Goal: Task Accomplishment & Management: Complete application form

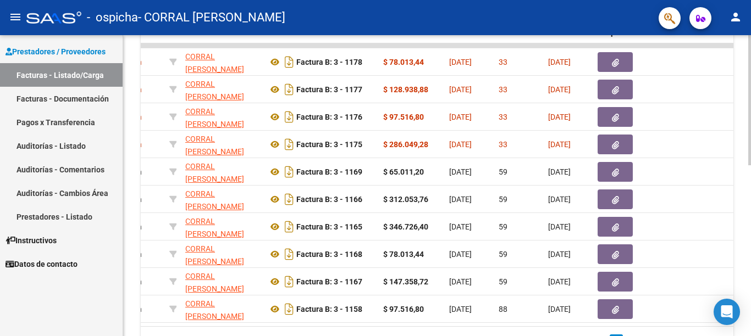
scroll to position [320, 0]
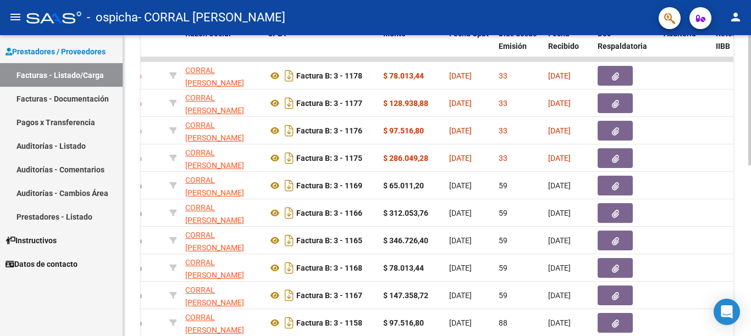
click at [750, 165] on div at bounding box center [749, 100] width 3 height 130
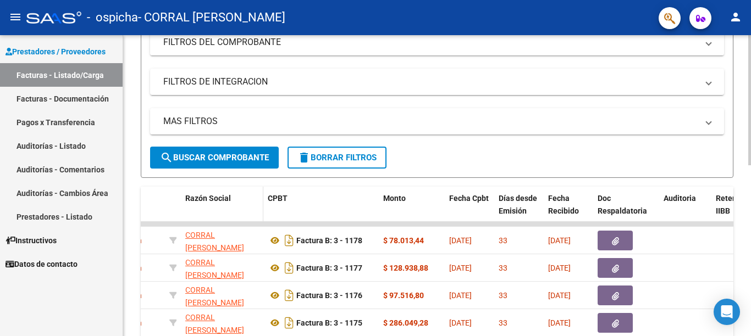
scroll to position [0, 0]
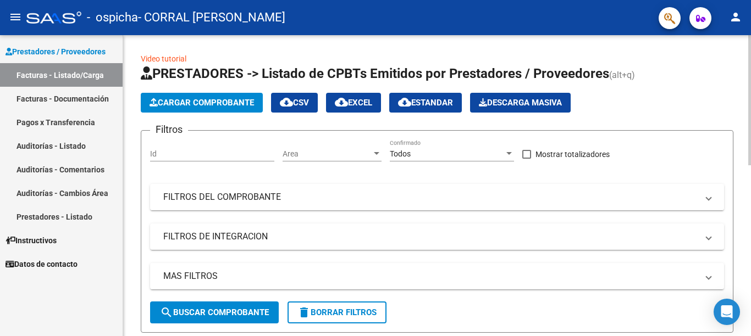
click at [220, 106] on span "Cargar Comprobante" at bounding box center [201, 103] width 104 height 10
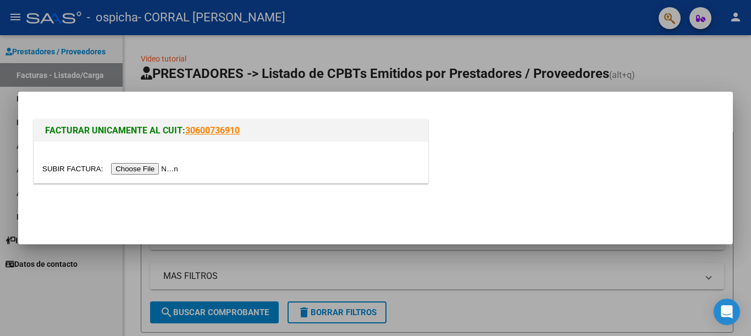
click at [155, 169] on input "file" at bounding box center [111, 169] width 139 height 12
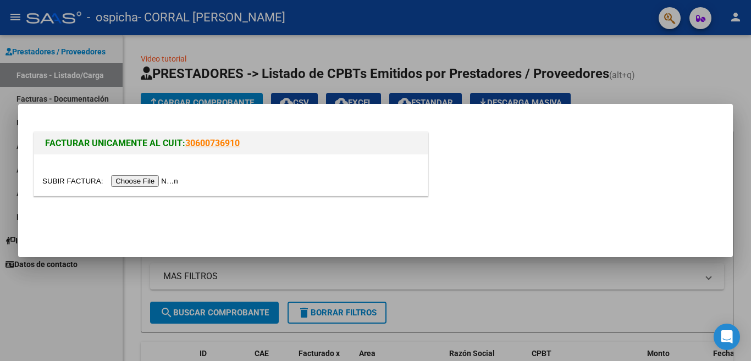
click at [137, 179] on input "file" at bounding box center [111, 181] width 139 height 12
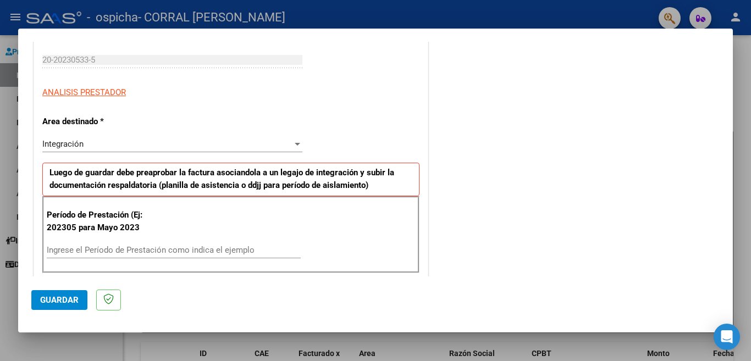
scroll to position [220, 0]
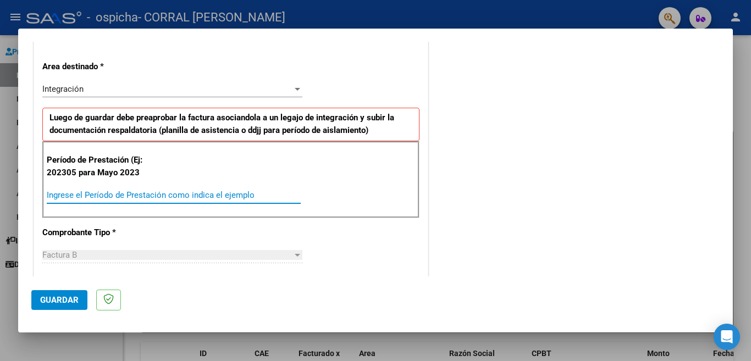
click at [49, 192] on input "Ingrese el Período de Prestación como indica el ejemplo" at bounding box center [174, 195] width 254 height 10
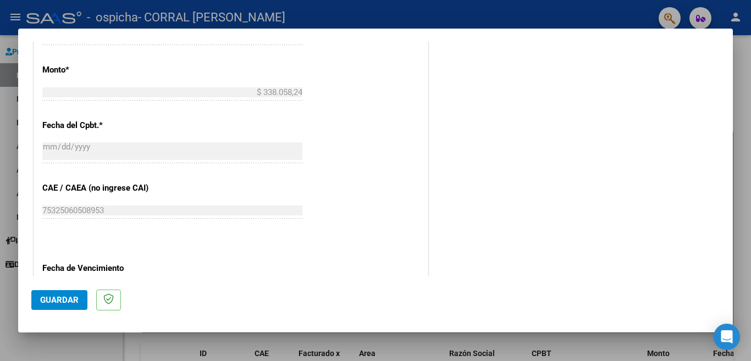
scroll to position [605, 0]
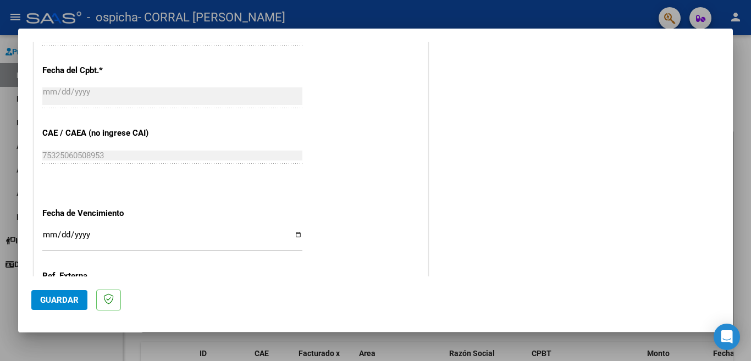
type input "202507"
click at [293, 230] on input "Ingresar la fecha" at bounding box center [172, 239] width 260 height 18
type input "[DATE]"
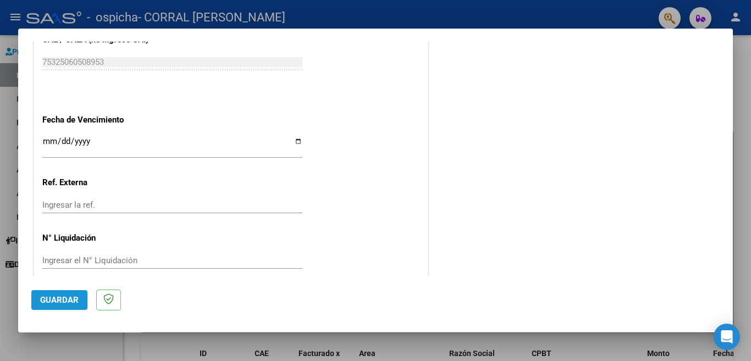
click at [59, 298] on span "Guardar" at bounding box center [59, 300] width 38 height 10
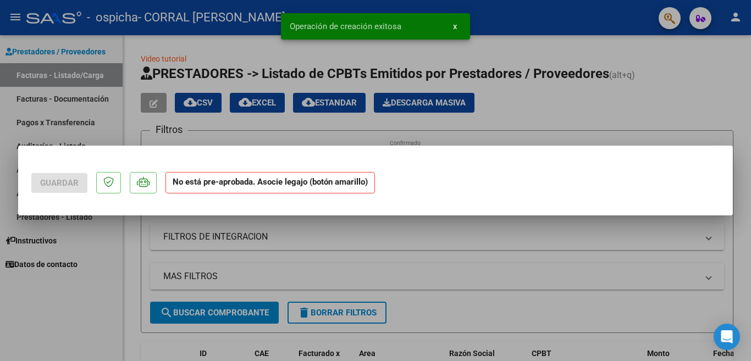
scroll to position [0, 0]
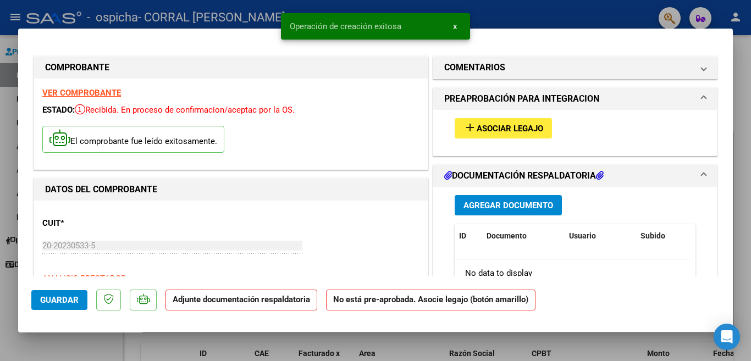
click at [478, 203] on span "Agregar Documento" at bounding box center [508, 206] width 90 height 10
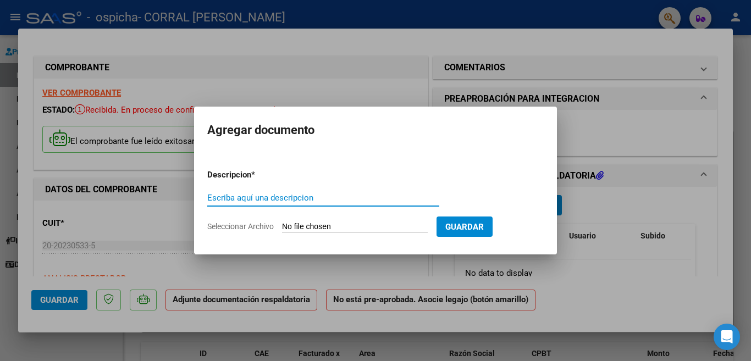
click at [214, 196] on input "Escriba aquí una descripcion" at bounding box center [323, 198] width 232 height 10
type input "ASISTENCIA [PERSON_NAME] AL CET DE [PERSON_NAME][DATE]"
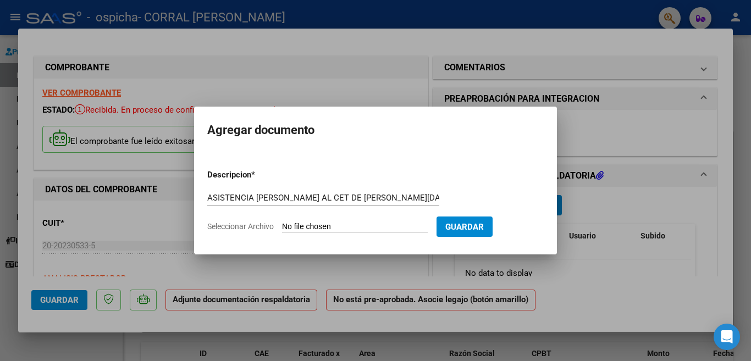
click at [299, 227] on input "Seleccionar Archivo" at bounding box center [355, 227] width 146 height 10
type input "C:\fakepath\0 2025 ASISTENCIA [PERSON_NAME] AL CET DE [PERSON_NAME][DATE].pdf"
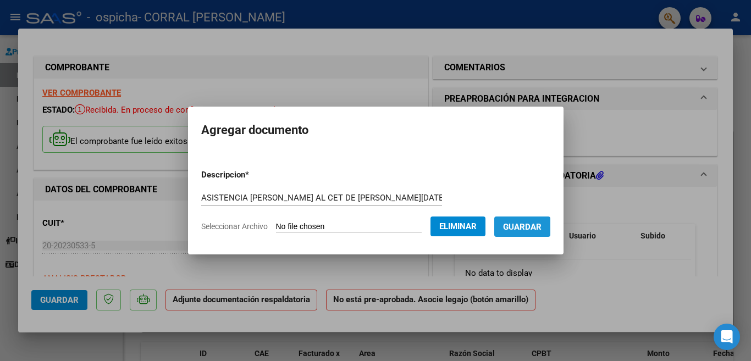
click at [524, 228] on span "Guardar" at bounding box center [522, 227] width 38 height 10
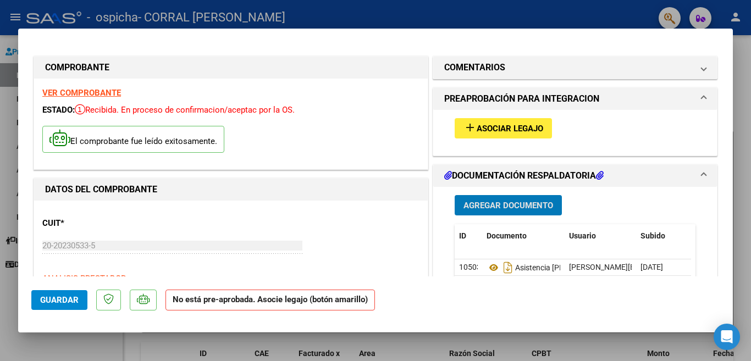
click at [481, 206] on span "Agregar Documento" at bounding box center [508, 206] width 90 height 10
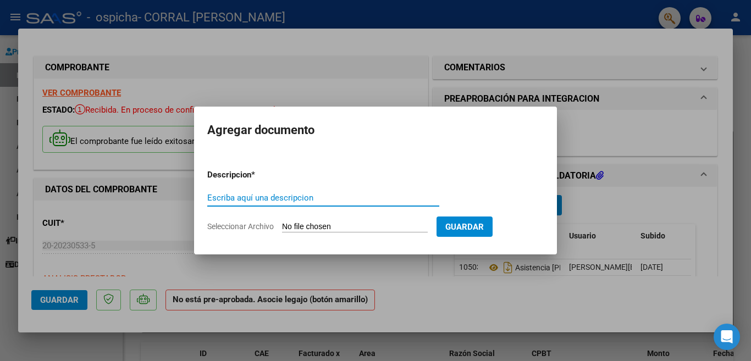
click at [211, 197] on input "Escriba aquí una descripcion" at bounding box center [323, 198] width 232 height 10
type input "AUTORIZACION [PERSON_NAME] AL CET KM 54"
click at [319, 228] on input "Seleccionar Archivo" at bounding box center [355, 227] width 146 height 10
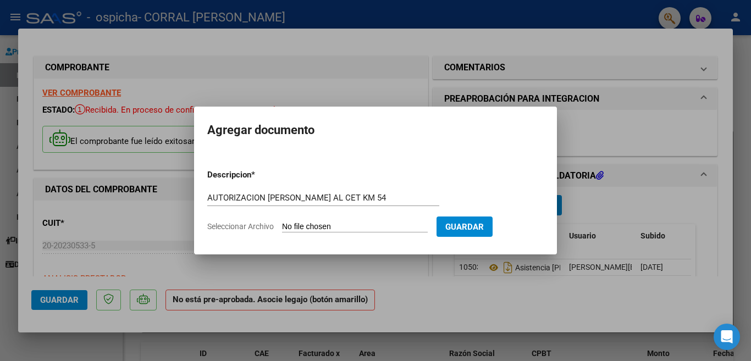
type input "C:\fakepath\0 2025 AUTORIZACION [PERSON_NAME][GEOGRAPHIC_DATA] AL CET DE KM 54 …"
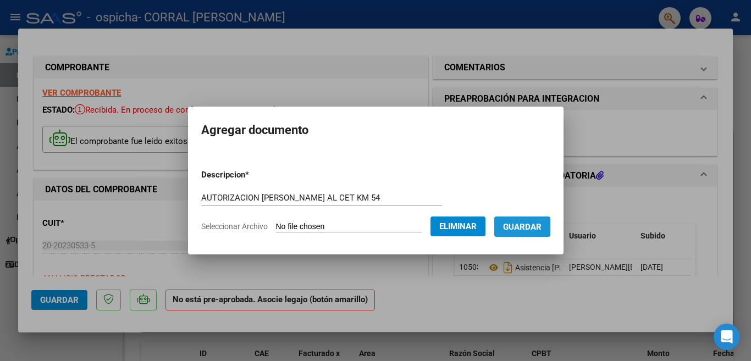
click at [536, 223] on span "Guardar" at bounding box center [522, 227] width 38 height 10
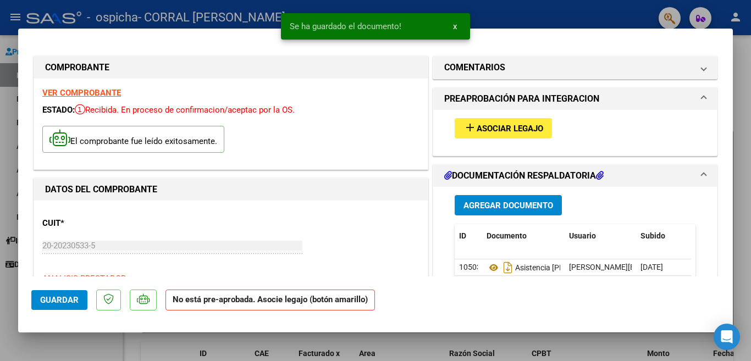
click at [509, 14] on div at bounding box center [375, 180] width 751 height 361
type input "$ 0,00"
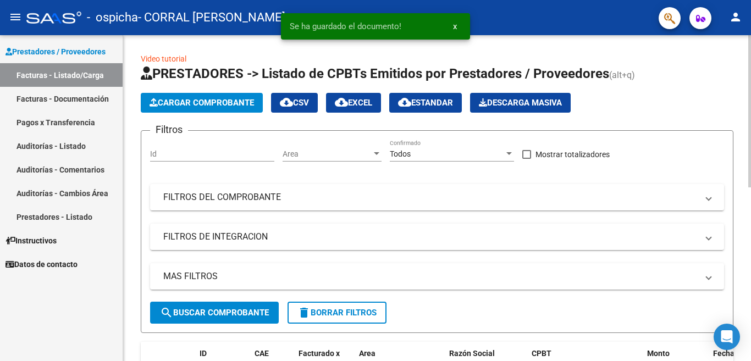
click at [206, 100] on span "Cargar Comprobante" at bounding box center [201, 103] width 104 height 10
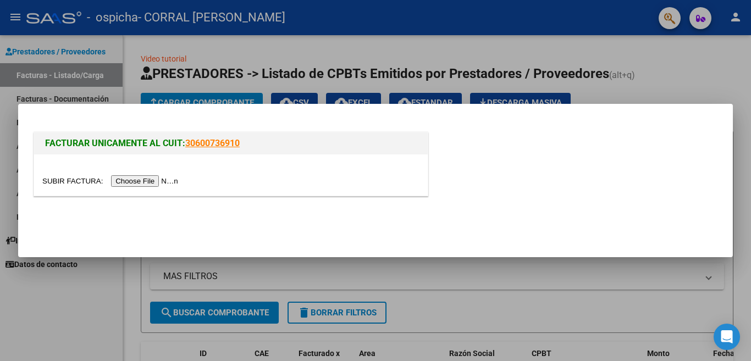
click at [159, 180] on input "file" at bounding box center [111, 181] width 139 height 12
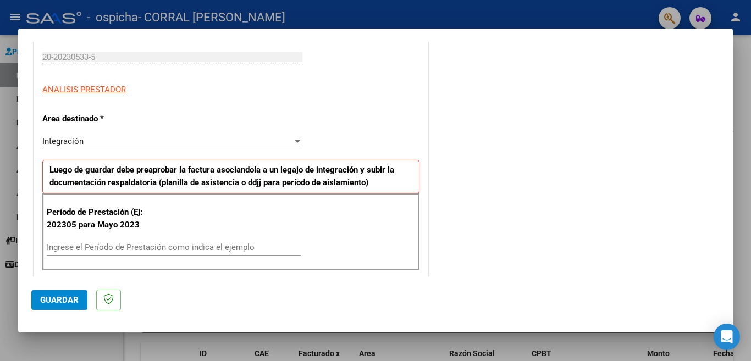
scroll to position [220, 0]
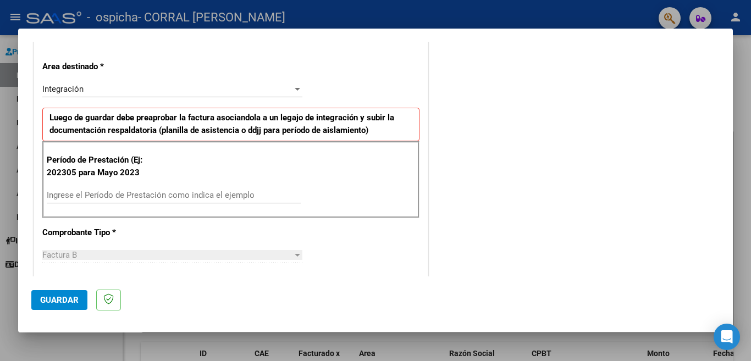
click at [53, 195] on input "Ingrese el Período de Prestación como indica el ejemplo" at bounding box center [174, 195] width 254 height 10
type input "202507"
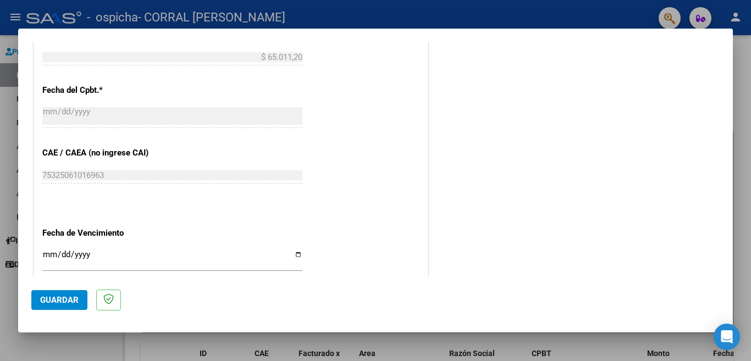
scroll to position [605, 0]
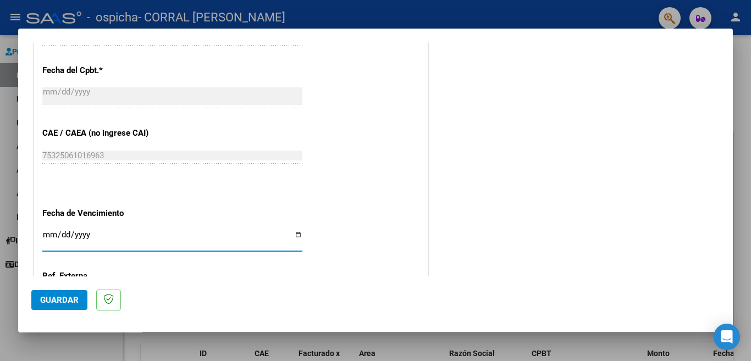
click at [294, 230] on input "Ingresar la fecha" at bounding box center [172, 239] width 260 height 18
type input "[DATE]"
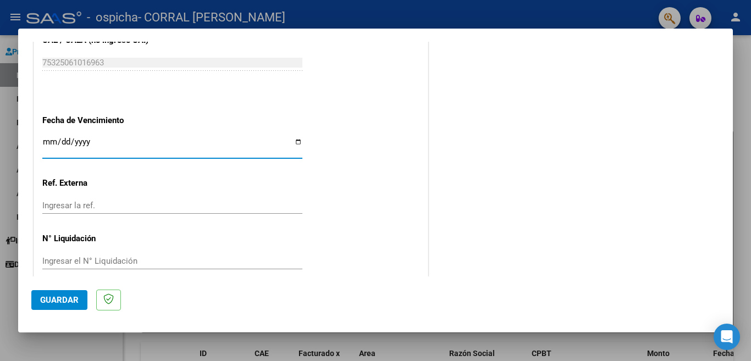
scroll to position [698, 0]
click at [59, 300] on span "Guardar" at bounding box center [59, 300] width 38 height 10
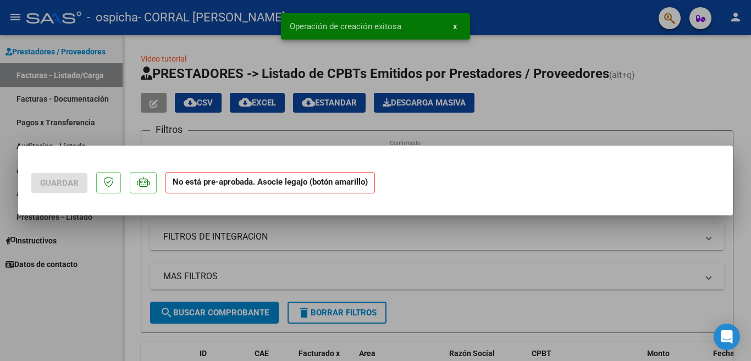
scroll to position [0, 0]
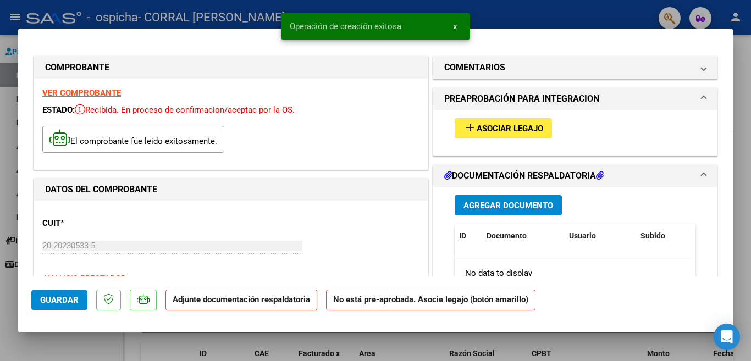
click at [507, 203] on span "Agregar Documento" at bounding box center [508, 206] width 90 height 10
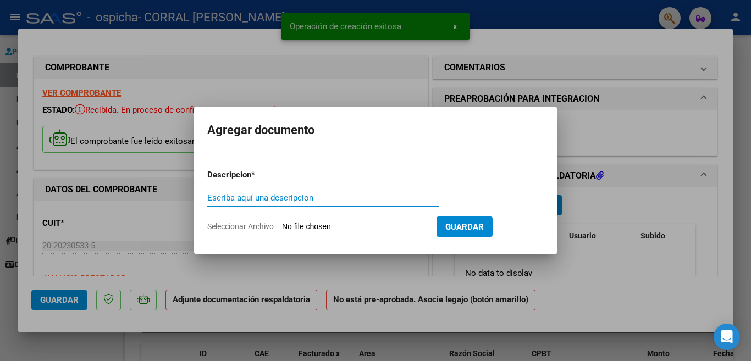
click at [217, 197] on input "Escriba aquí una descripcion" at bounding box center [323, 198] width 232 height 10
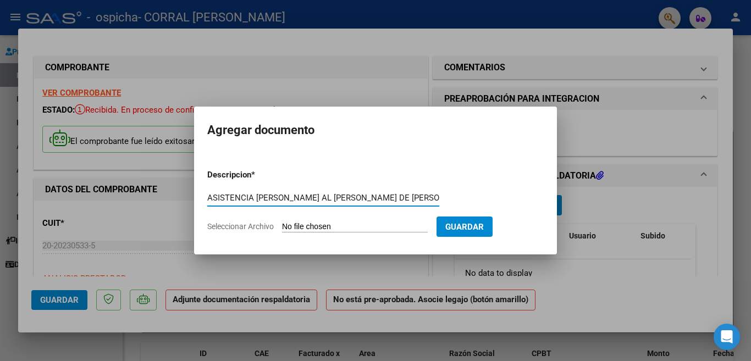
type input "ASISTENCIA [PERSON_NAME] AL [PERSON_NAME] DE [PERSON_NAME][DATE]"
click at [303, 226] on input "Seleccionar Archivo" at bounding box center [355, 227] width 146 height 10
type input "C:\fakepath\0 2025 ASISTENCIA DE [PERSON_NAME] AL HOSP [PERSON_NAME][GEOGRAPHIC…"
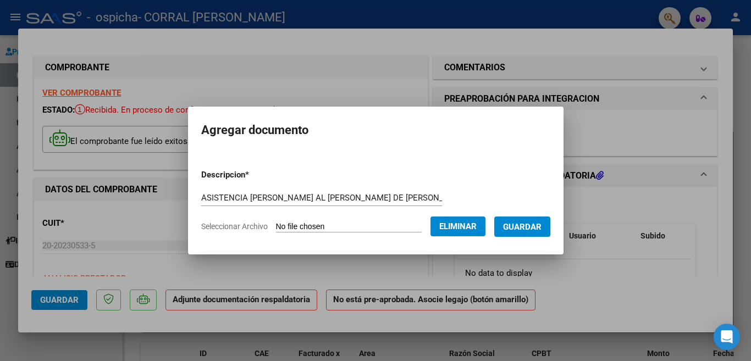
click at [530, 221] on span "Guardar" at bounding box center [522, 226] width 38 height 10
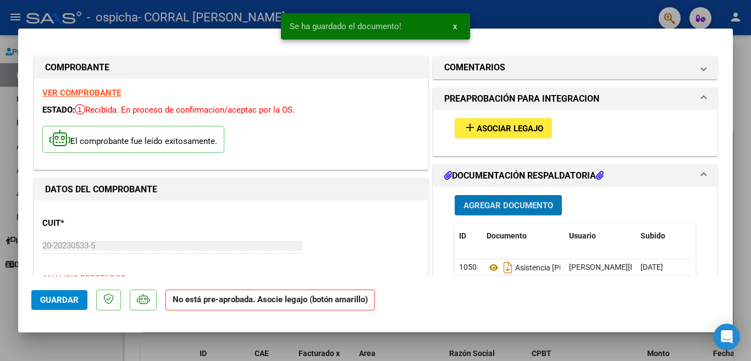
click at [499, 206] on span "Agregar Documento" at bounding box center [508, 206] width 90 height 10
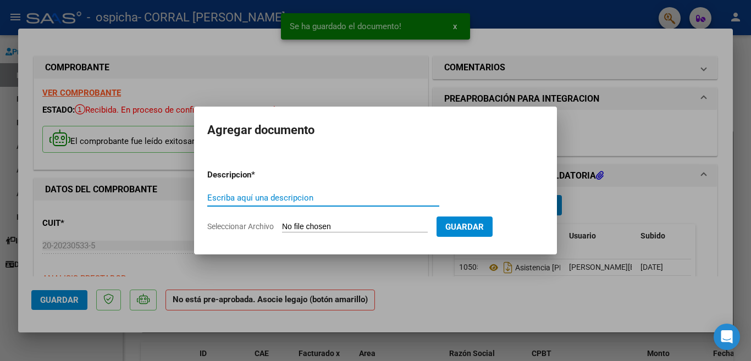
click at [230, 195] on input "Escriba aquí una descripcion" at bounding box center [323, 198] width 232 height 10
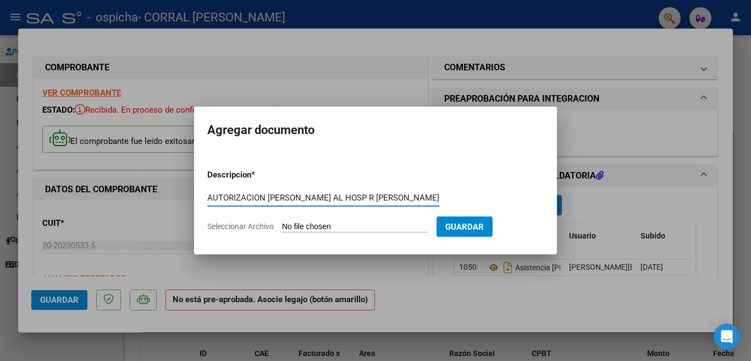
type input "AUTORIZACION [PERSON_NAME] AL HOSP R [PERSON_NAME] 2025"
click at [331, 229] on input "Seleccionar Archivo" at bounding box center [355, 227] width 146 height 10
type input "C:\fakepath\0 2025 AUTORIZACION [PERSON_NAME] AL HOSP [PERSON_NAME].pdf"
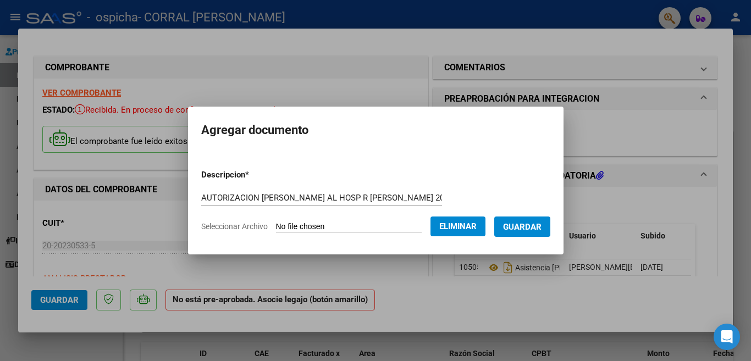
click at [541, 226] on span "Guardar" at bounding box center [522, 227] width 38 height 10
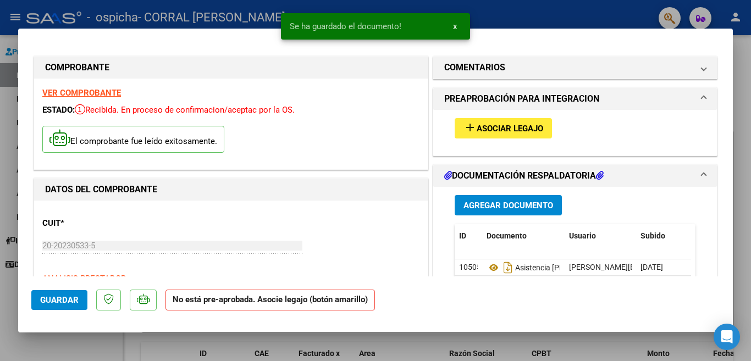
click at [484, 10] on div at bounding box center [375, 180] width 751 height 361
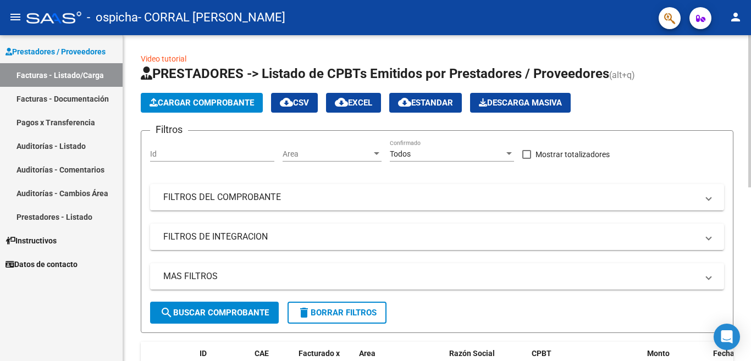
click at [196, 101] on span "Cargar Comprobante" at bounding box center [201, 103] width 104 height 10
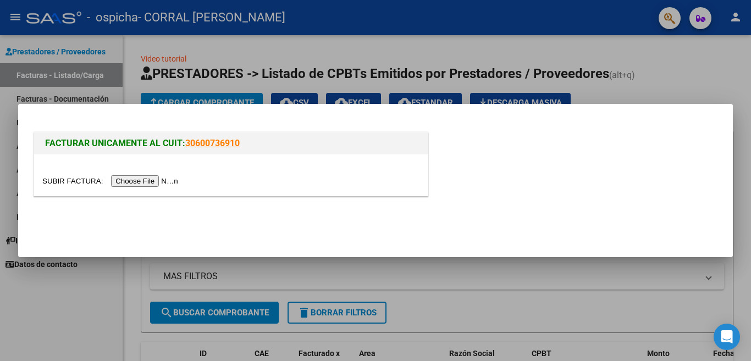
click at [149, 180] on input "file" at bounding box center [111, 181] width 139 height 12
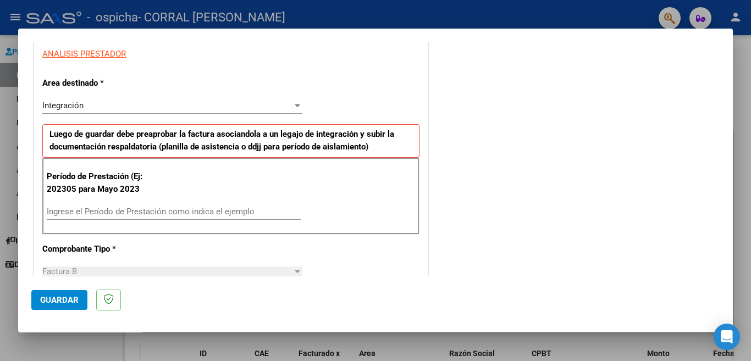
scroll to position [220, 0]
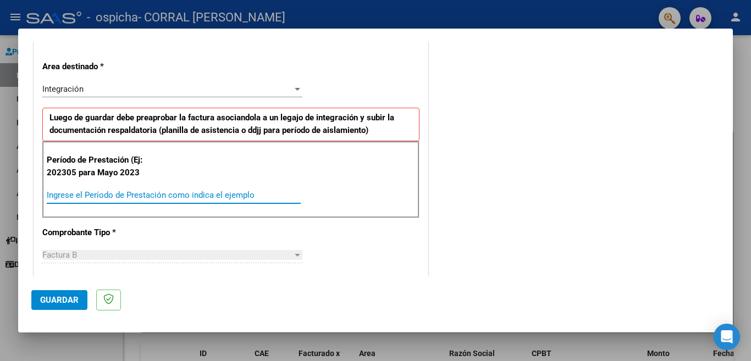
click at [53, 192] on input "Ingrese el Período de Prestación como indica el ejemplo" at bounding box center [174, 195] width 254 height 10
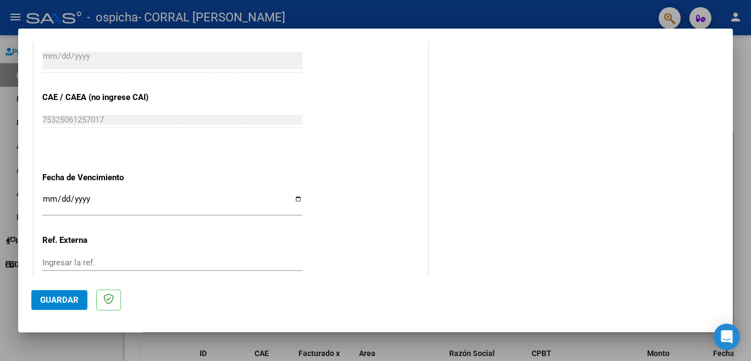
scroll to position [660, 0]
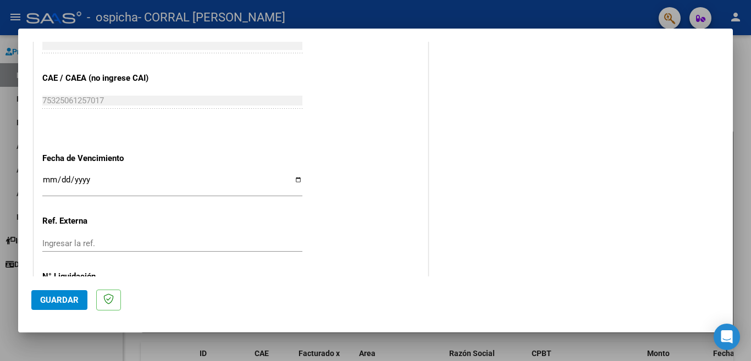
type input "202507"
click at [294, 175] on input "Ingresar la fecha" at bounding box center [172, 184] width 260 height 18
type input "[DATE]"
click at [65, 302] on span "Guardar" at bounding box center [59, 300] width 38 height 10
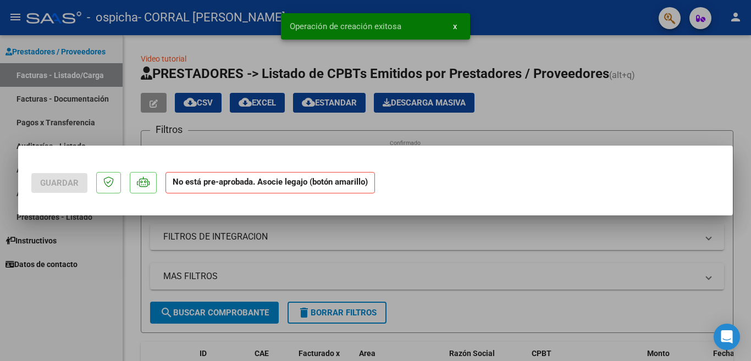
scroll to position [0, 0]
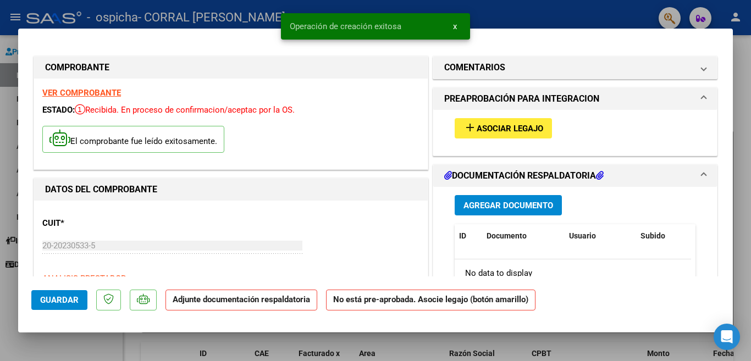
click at [472, 207] on span "Agregar Documento" at bounding box center [508, 206] width 90 height 10
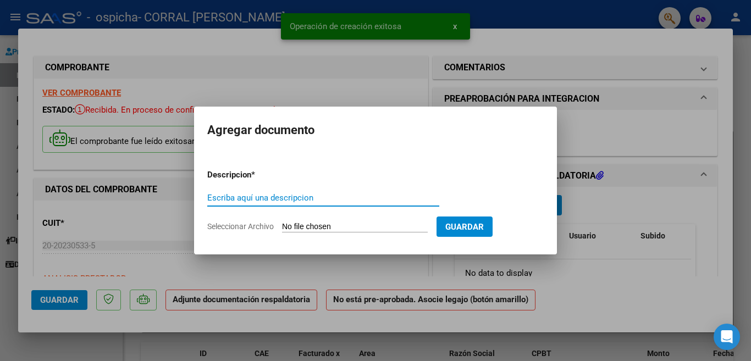
click at [216, 198] on input "Escriba aquí una descripcion" at bounding box center [323, 198] width 232 height 10
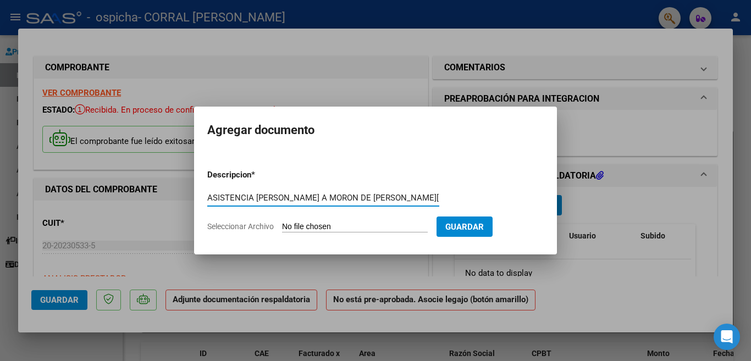
type input "ASISTENCIA [PERSON_NAME] A MORON DE [PERSON_NAME][DATE]"
click at [304, 222] on input "Seleccionar Archivo" at bounding box center [355, 227] width 146 height 10
type input "C:\fakepath\0 2025 ASISTENCIA [PERSON_NAME] AL BLANQUERNA DE [PERSON_NAME][DATE…"
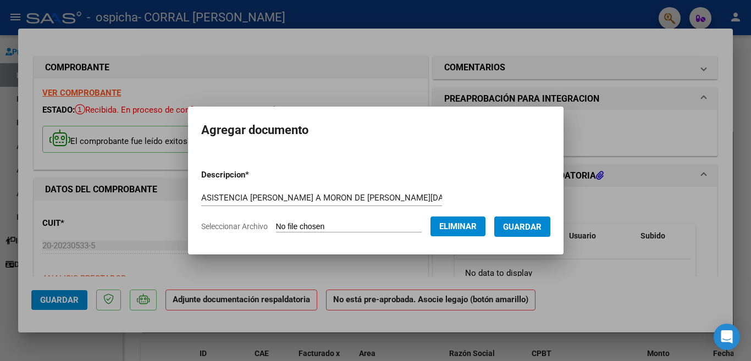
click at [525, 225] on span "Guardar" at bounding box center [522, 227] width 38 height 10
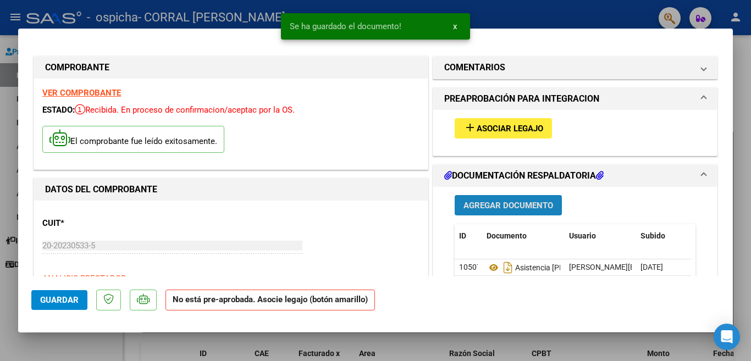
click at [491, 205] on span "Agregar Documento" at bounding box center [508, 206] width 90 height 10
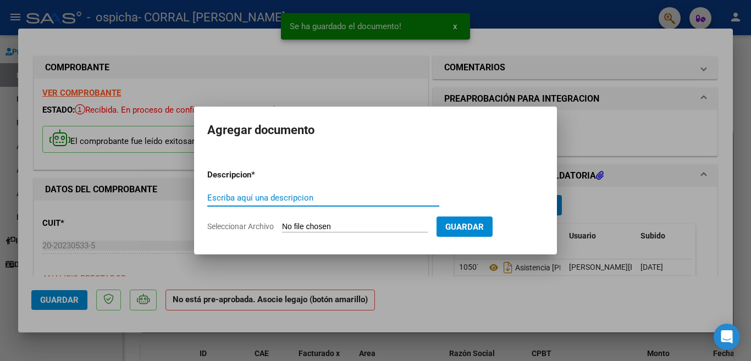
click at [210, 195] on input "Escriba aquí una descripcion" at bounding box center [323, 198] width 232 height 10
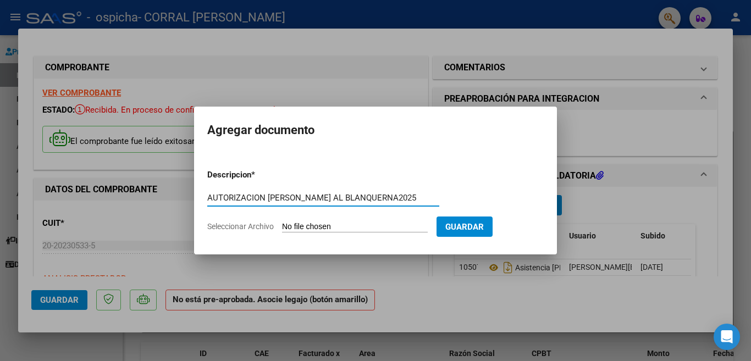
click at [372, 197] on input "AUTORIZACION [PERSON_NAME] AL BLANQUERNA2025" at bounding box center [323, 198] width 232 height 10
type input "AUTORIZACION [PERSON_NAME] AL BLANQUERNA 2025"
click at [340, 226] on input "Seleccionar Archivo" at bounding box center [355, 227] width 146 height 10
type input "C:\fakepath\0 2025 AUTORIZACION [PERSON_NAME] A MORON 2025.pdf"
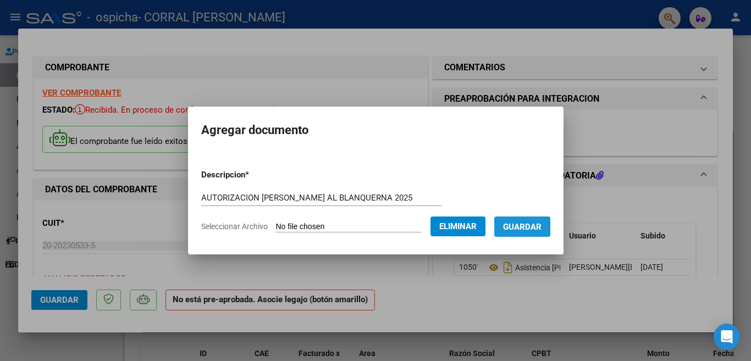
click at [525, 227] on span "Guardar" at bounding box center [522, 227] width 38 height 10
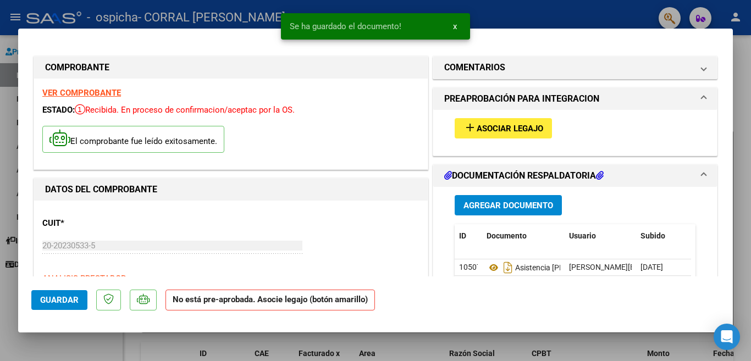
click at [520, 13] on div at bounding box center [375, 180] width 751 height 361
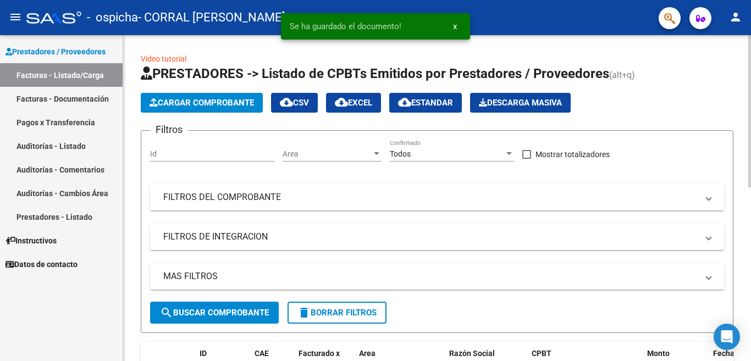
click at [217, 98] on span "Cargar Comprobante" at bounding box center [201, 103] width 104 height 10
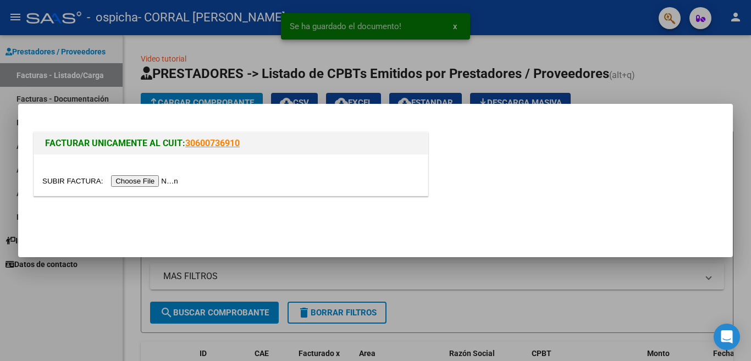
click at [160, 181] on input "file" at bounding box center [111, 181] width 139 height 12
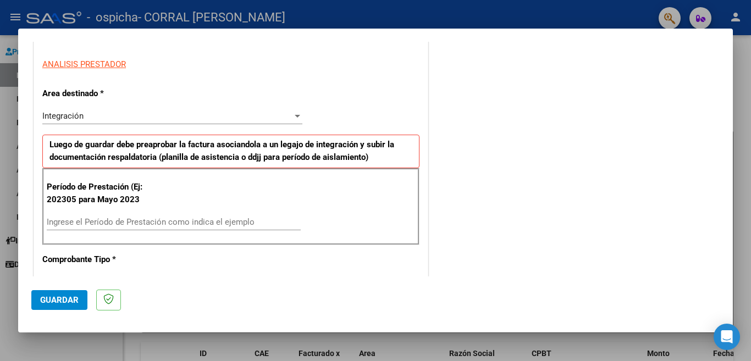
scroll to position [220, 0]
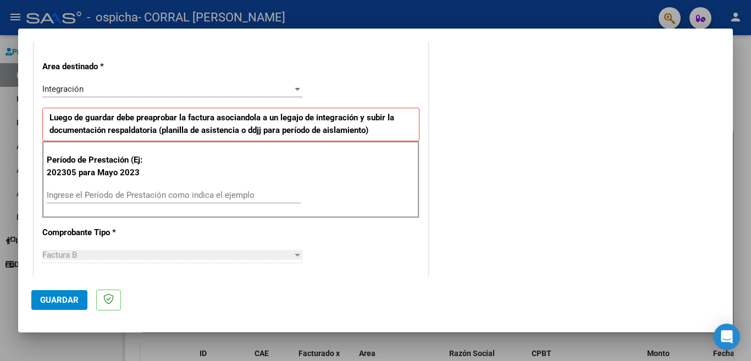
click at [59, 191] on input "Ingrese el Período de Prestación como indica el ejemplo" at bounding box center [174, 195] width 254 height 10
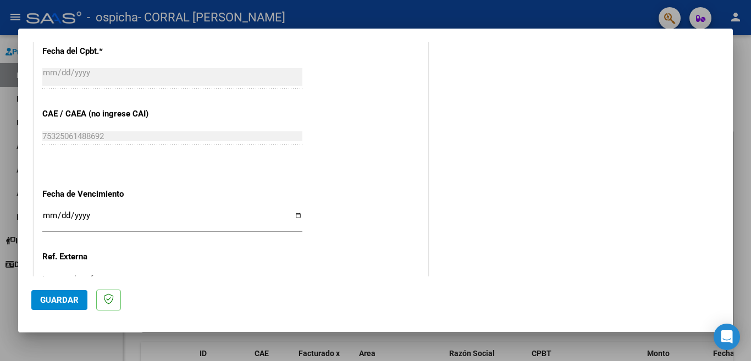
scroll to position [605, 0]
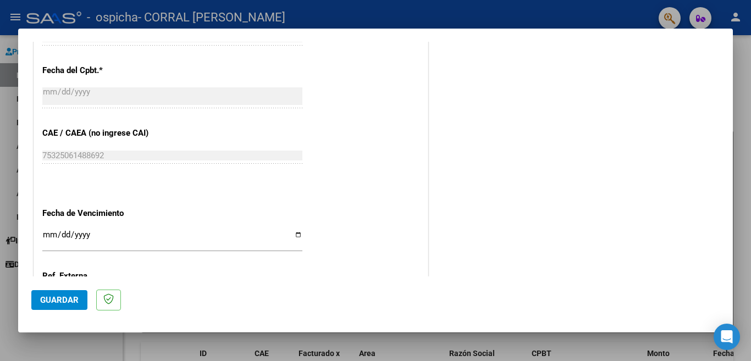
type input "202507"
click at [297, 230] on input "Ingresar la fecha" at bounding box center [172, 239] width 260 height 18
type input "[DATE]"
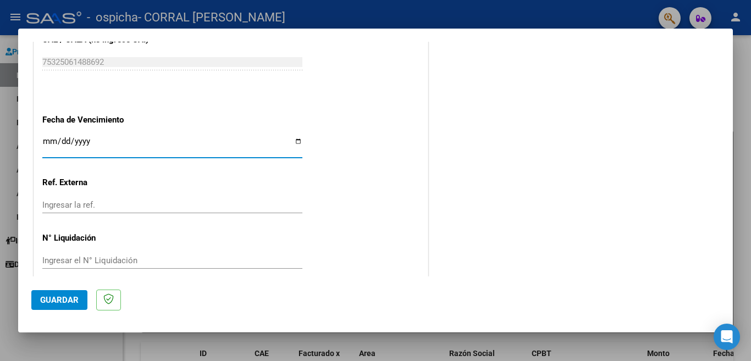
click at [70, 301] on span "Guardar" at bounding box center [59, 300] width 38 height 10
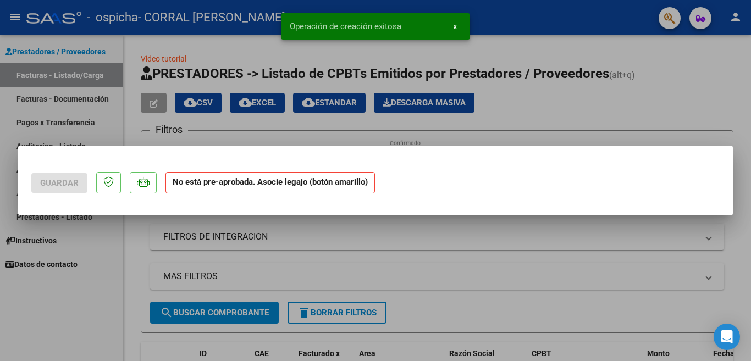
scroll to position [0, 0]
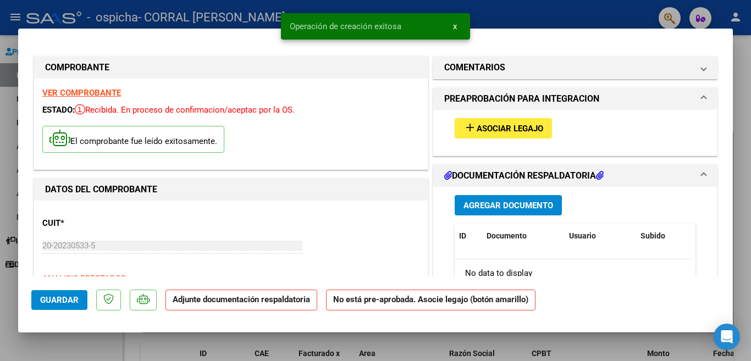
click at [482, 208] on span "Agregar Documento" at bounding box center [508, 206] width 90 height 10
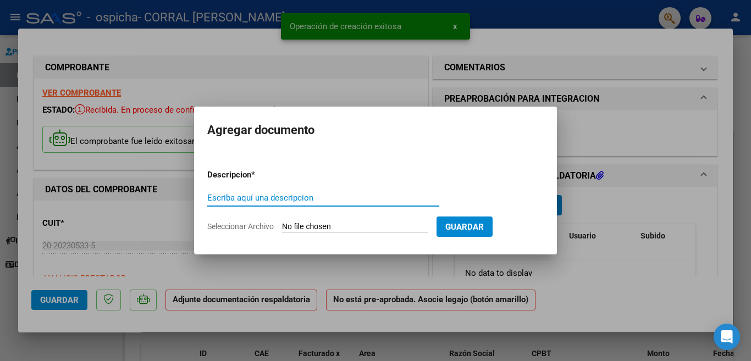
click at [208, 197] on input "Escriba aquí una descripcion" at bounding box center [323, 198] width 232 height 10
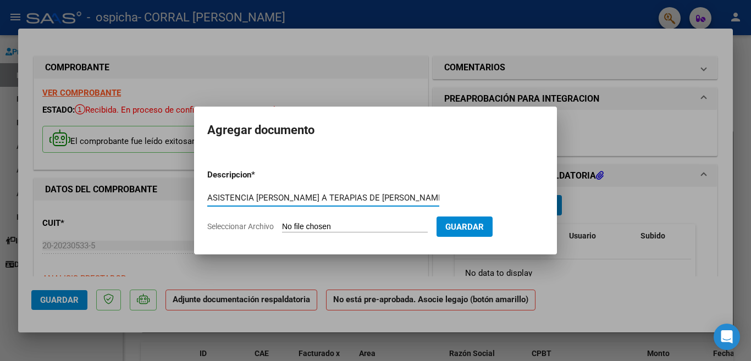
type input "ASISTENCIA [PERSON_NAME] A TERAPIAS DE [PERSON_NAME][DATE]"
click at [315, 228] on input "Seleccionar Archivo" at bounding box center [355, 227] width 146 height 10
type input "C:\fakepath\0 2025 ASISTENCIA [PERSON_NAME] A TERAPIAS DE [PERSON_NAME][DATE].p…"
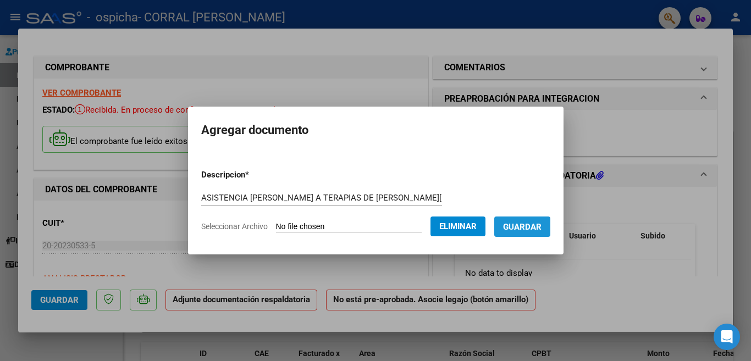
click at [525, 228] on span "Guardar" at bounding box center [522, 227] width 38 height 10
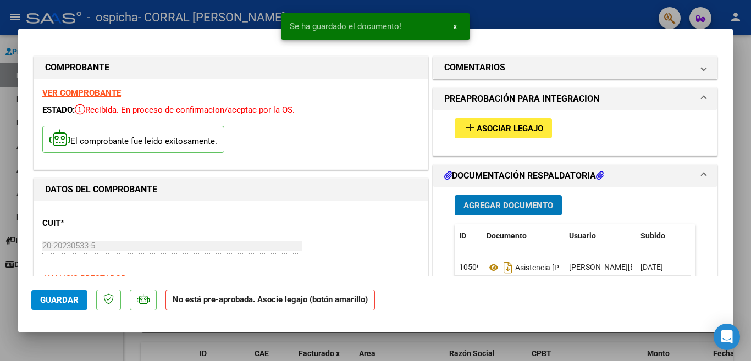
click at [515, 200] on span "Agregar Documento" at bounding box center [508, 205] width 90 height 10
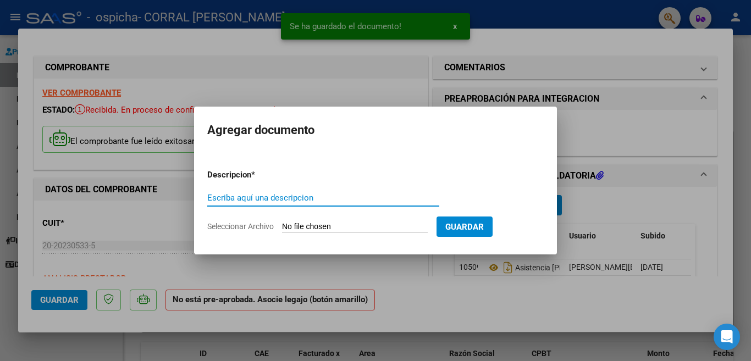
click at [215, 195] on input "Escriba aquí una descripcion" at bounding box center [323, 198] width 232 height 10
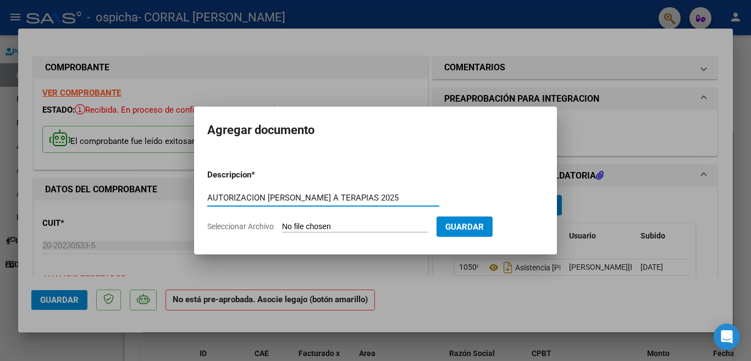
type input "AUTORIZACION [PERSON_NAME] A TERAPIAS 2025"
click at [311, 228] on input "Seleccionar Archivo" at bounding box center [355, 227] width 146 height 10
type input "C:\fakepath\0 2025 AUTORIZACION [PERSON_NAME] A TERAPIAS 2025.pdf"
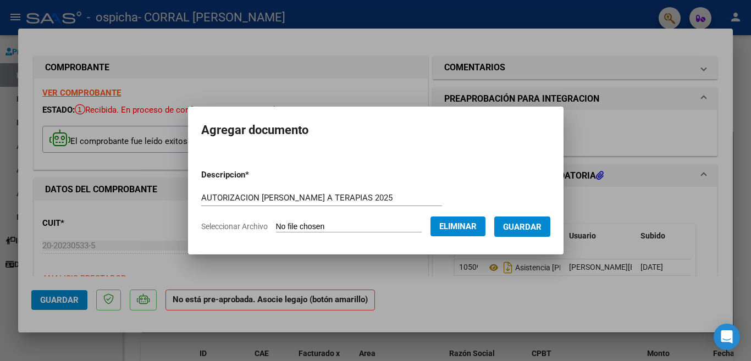
click at [522, 228] on span "Guardar" at bounding box center [522, 227] width 38 height 10
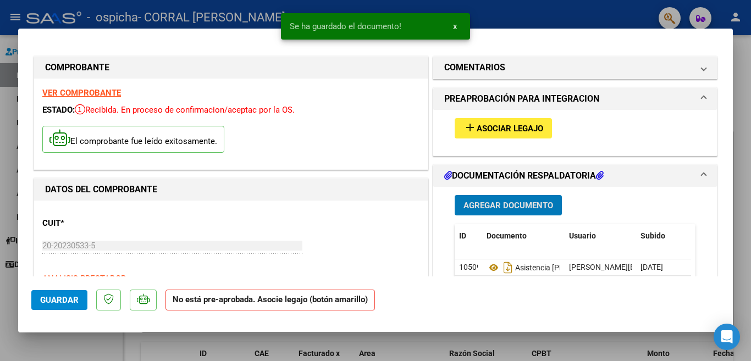
click at [611, 12] on div at bounding box center [375, 180] width 751 height 361
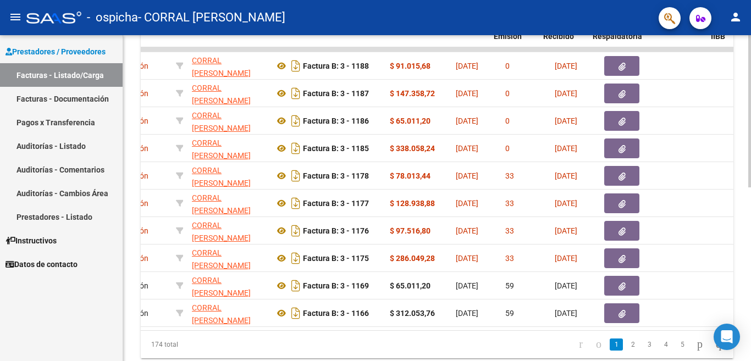
scroll to position [0, 302]
